Goal: Find contact information: Find contact information

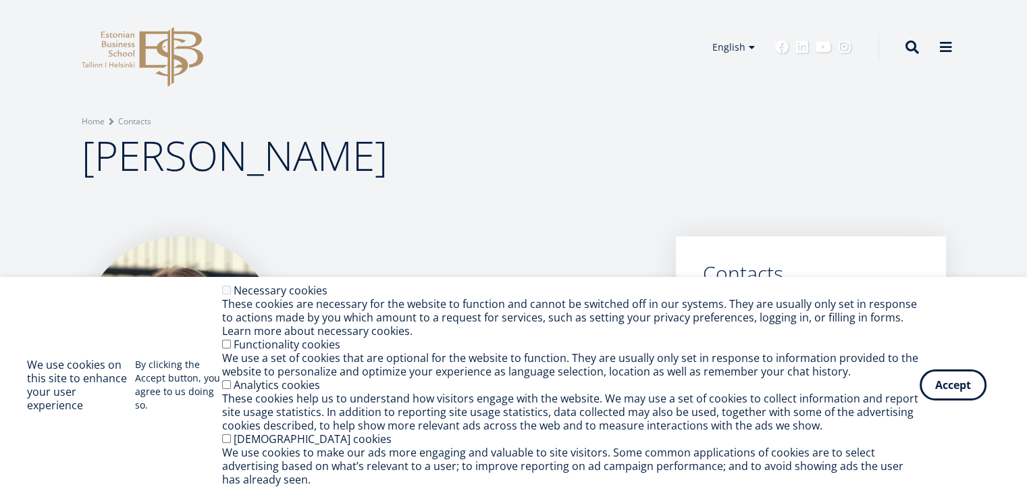
click at [962, 390] on button "Accept" at bounding box center [953, 384] width 67 height 31
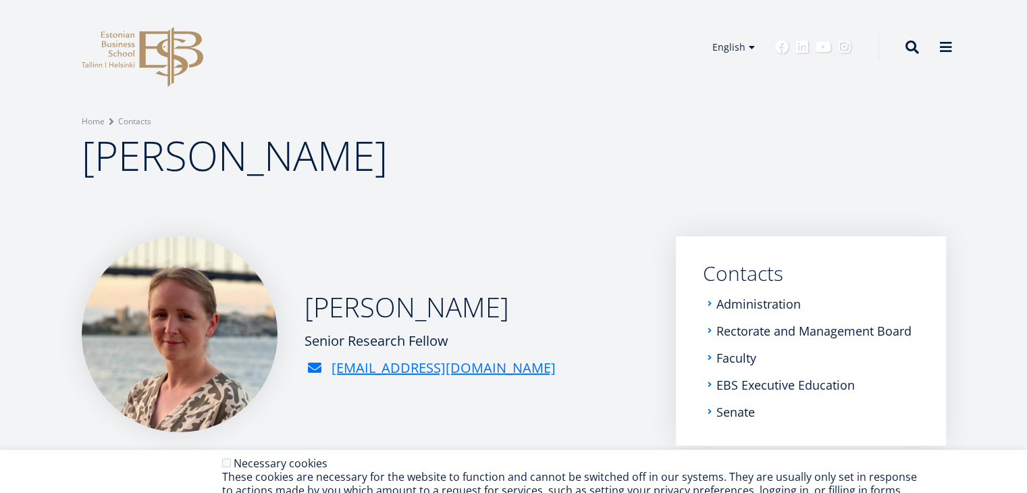
click at [475, 247] on div "[PERSON_NAME] Senior Research Fellow [PERSON_NAME][EMAIL_ADDRESS][DOMAIN_NAME]" at bounding box center [365, 334] width 567 height 196
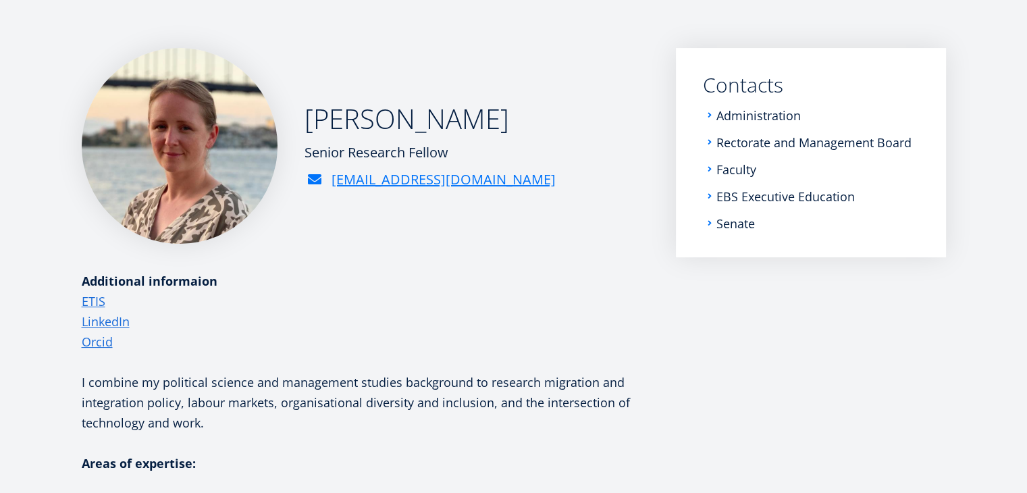
scroll to position [161, 0]
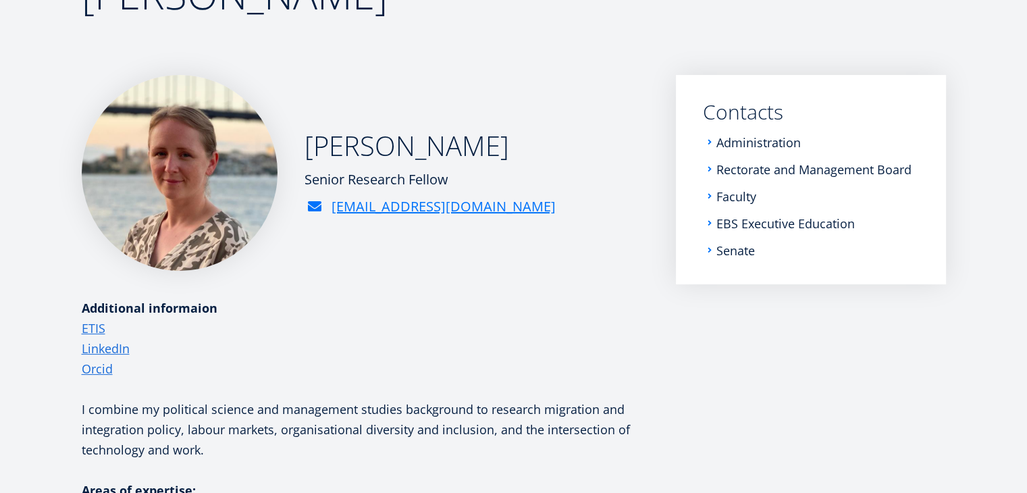
drag, startPoint x: 489, startPoint y: 211, endPoint x: 473, endPoint y: 210, distance: 16.2
click at [473, 210] on div "[PERSON_NAME] Senior Research Fellow [PERSON_NAME][EMAIL_ADDRESS][DOMAIN_NAME]" at bounding box center [365, 173] width 567 height 196
drag, startPoint x: 498, startPoint y: 210, endPoint x: 468, endPoint y: 209, distance: 29.7
click at [468, 209] on div "[PERSON_NAME] Senior Research Fellow [PERSON_NAME][EMAIL_ADDRESS][DOMAIN_NAME]" at bounding box center [365, 173] width 567 height 196
copy link "[EMAIL_ADDRESS][DOMAIN_NAME]"
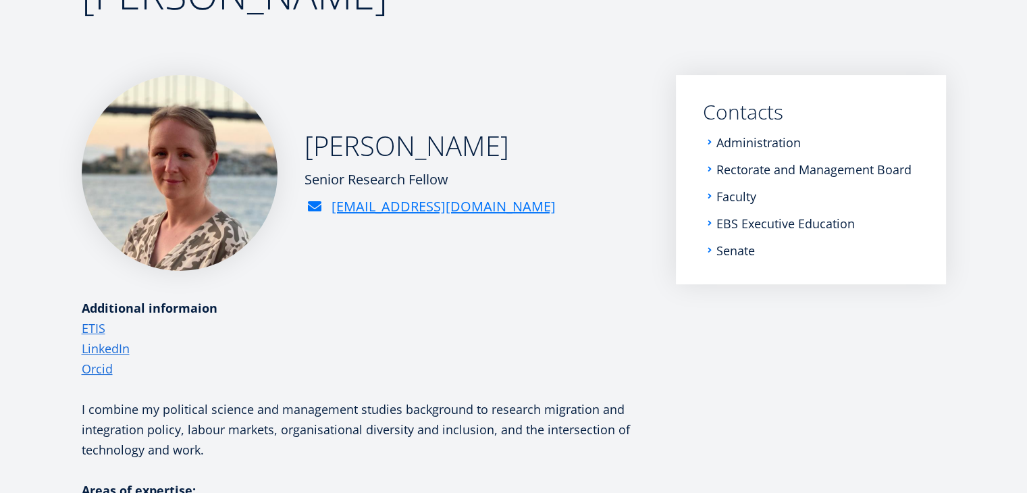
click at [387, 147] on h2 "[PERSON_NAME]" at bounding box center [430, 146] width 251 height 34
drag, startPoint x: 387, startPoint y: 147, endPoint x: 330, endPoint y: 145, distance: 57.4
click at [330, 145] on h2 "[PERSON_NAME]" at bounding box center [430, 146] width 251 height 34
copy h2 "Annika"
click at [500, 165] on div "[PERSON_NAME] Senior Research Fellow [PERSON_NAME][EMAIL_ADDRESS][DOMAIN_NAME]" at bounding box center [365, 173] width 567 height 196
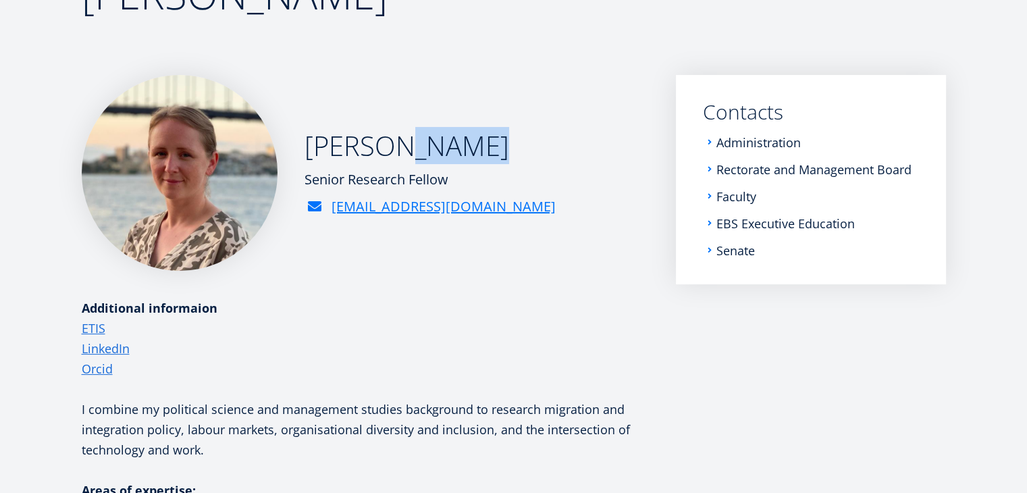
drag, startPoint x: 486, startPoint y: 153, endPoint x: 397, endPoint y: 145, distance: 88.8
click at [397, 145] on div "[PERSON_NAME] Senior Research Fellow [PERSON_NAME][EMAIL_ADDRESS][DOMAIN_NAME]" at bounding box center [365, 173] width 567 height 196
copy h2 "Kaabel"
